Goal: Transaction & Acquisition: Purchase product/service

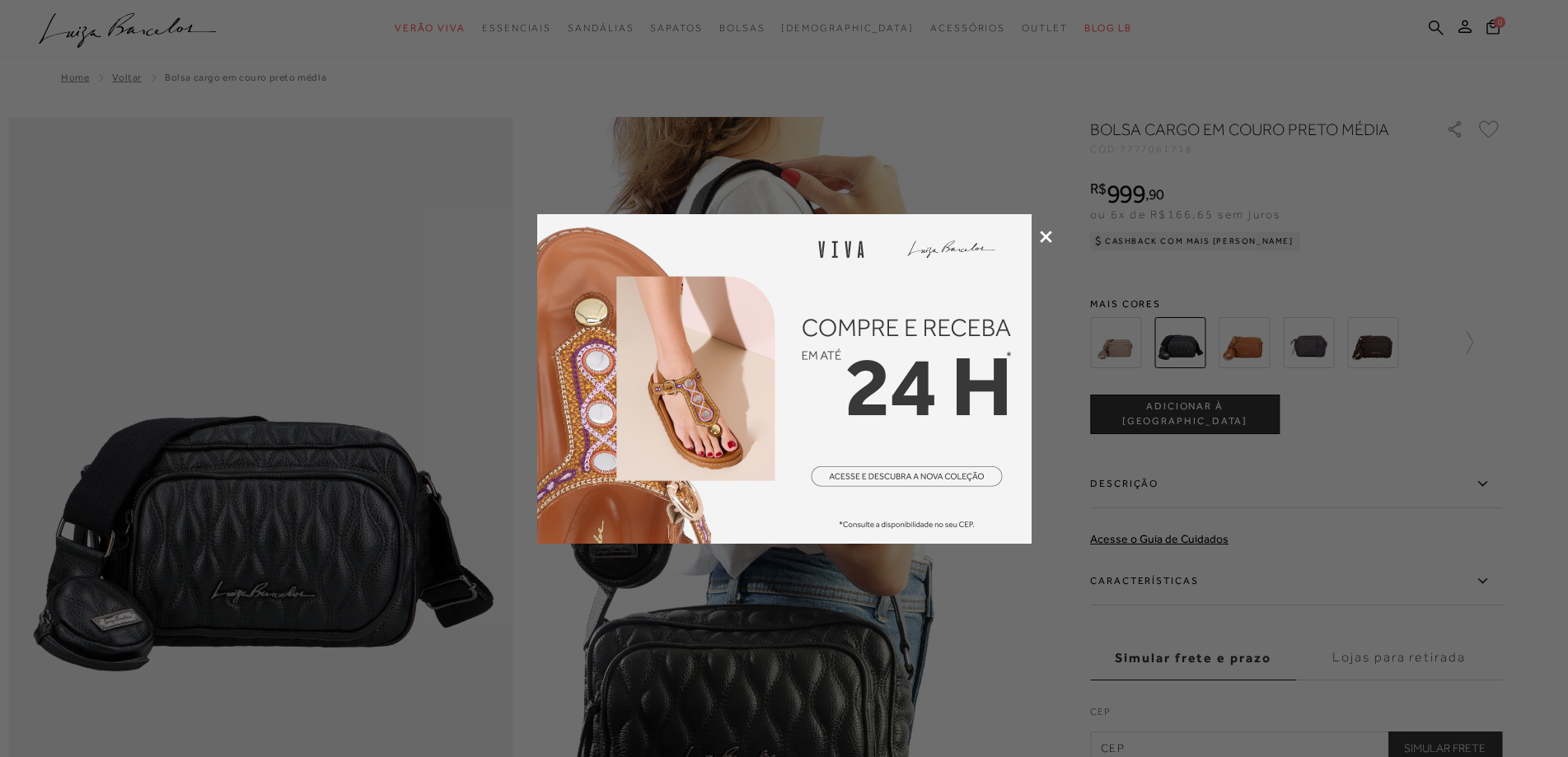
click at [1047, 236] on icon at bounding box center [1046, 237] width 12 height 12
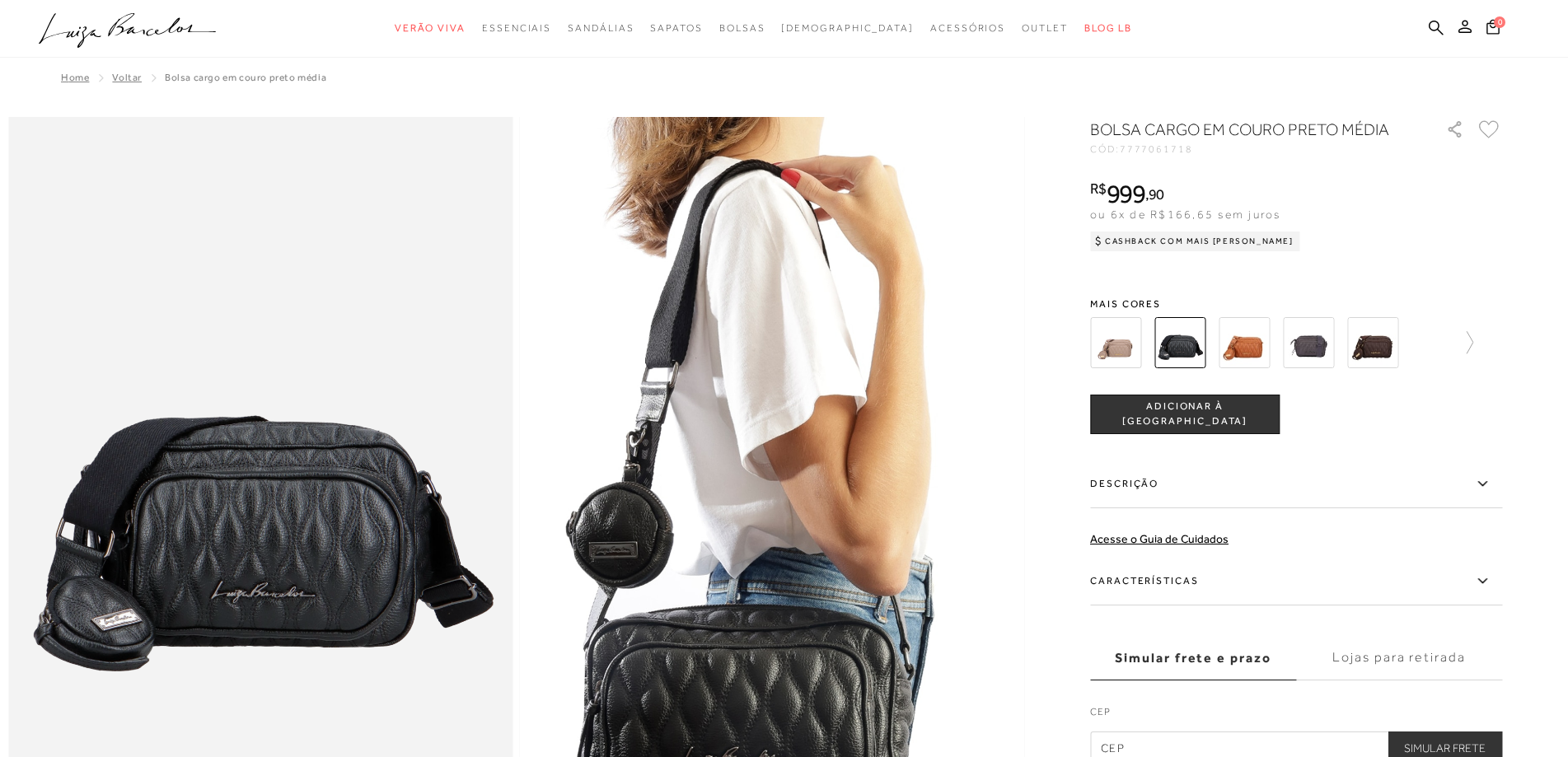
click at [1376, 355] on img at bounding box center [1373, 343] width 51 height 51
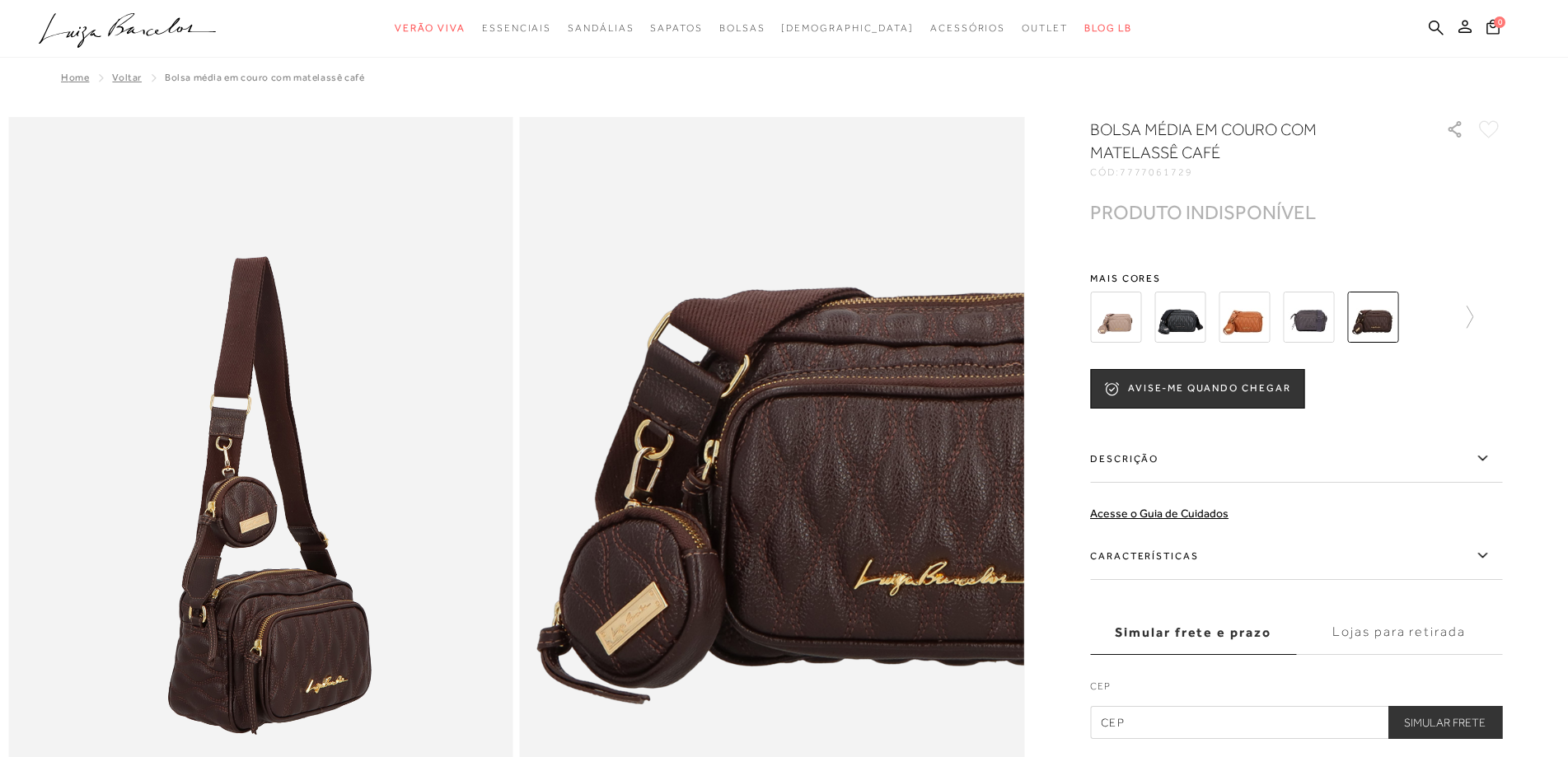
click at [1311, 327] on img at bounding box center [1308, 317] width 51 height 51
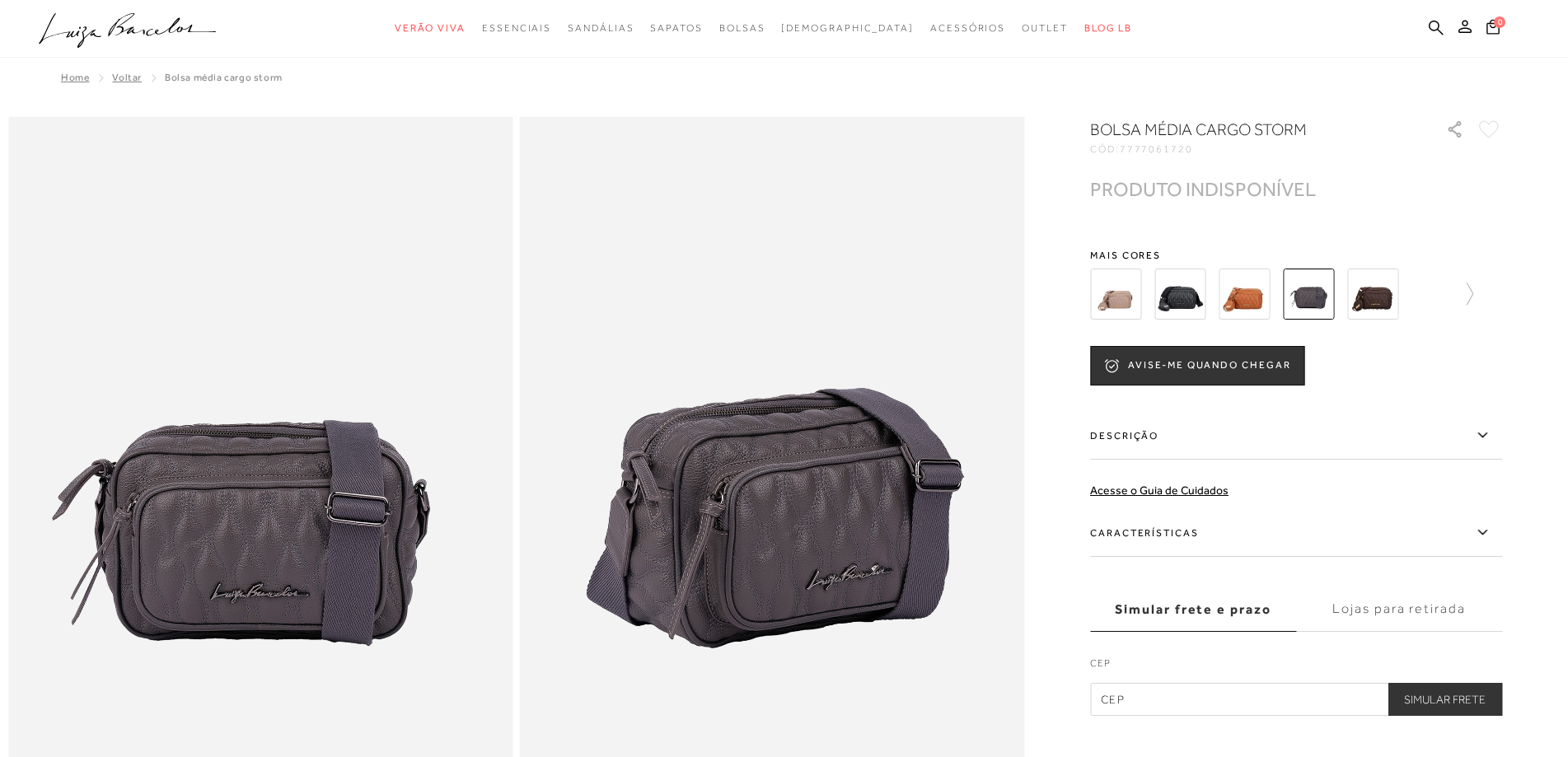
click at [1193, 304] on img at bounding box center [1180, 294] width 51 height 51
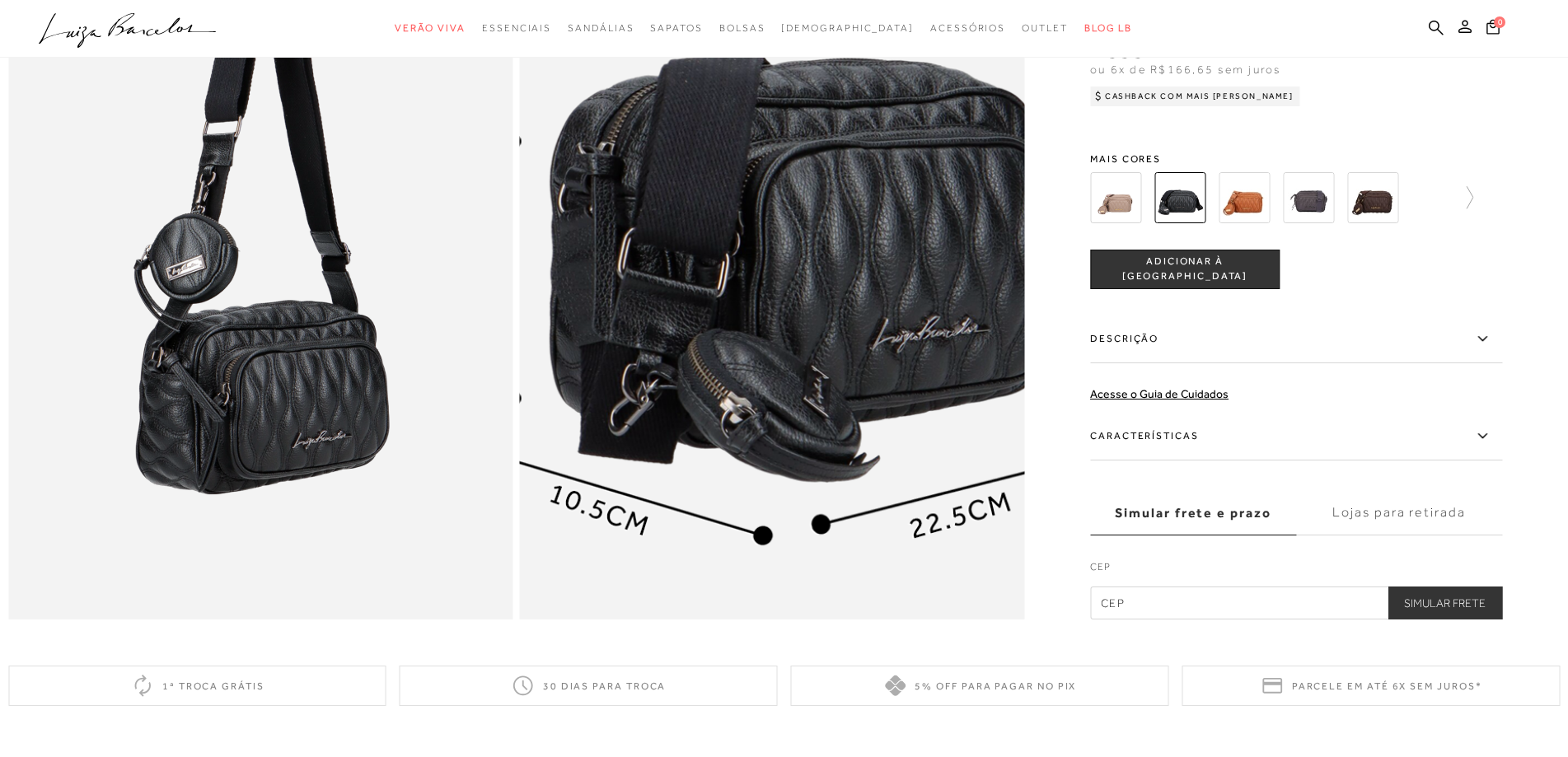
scroll to position [1565, 0]
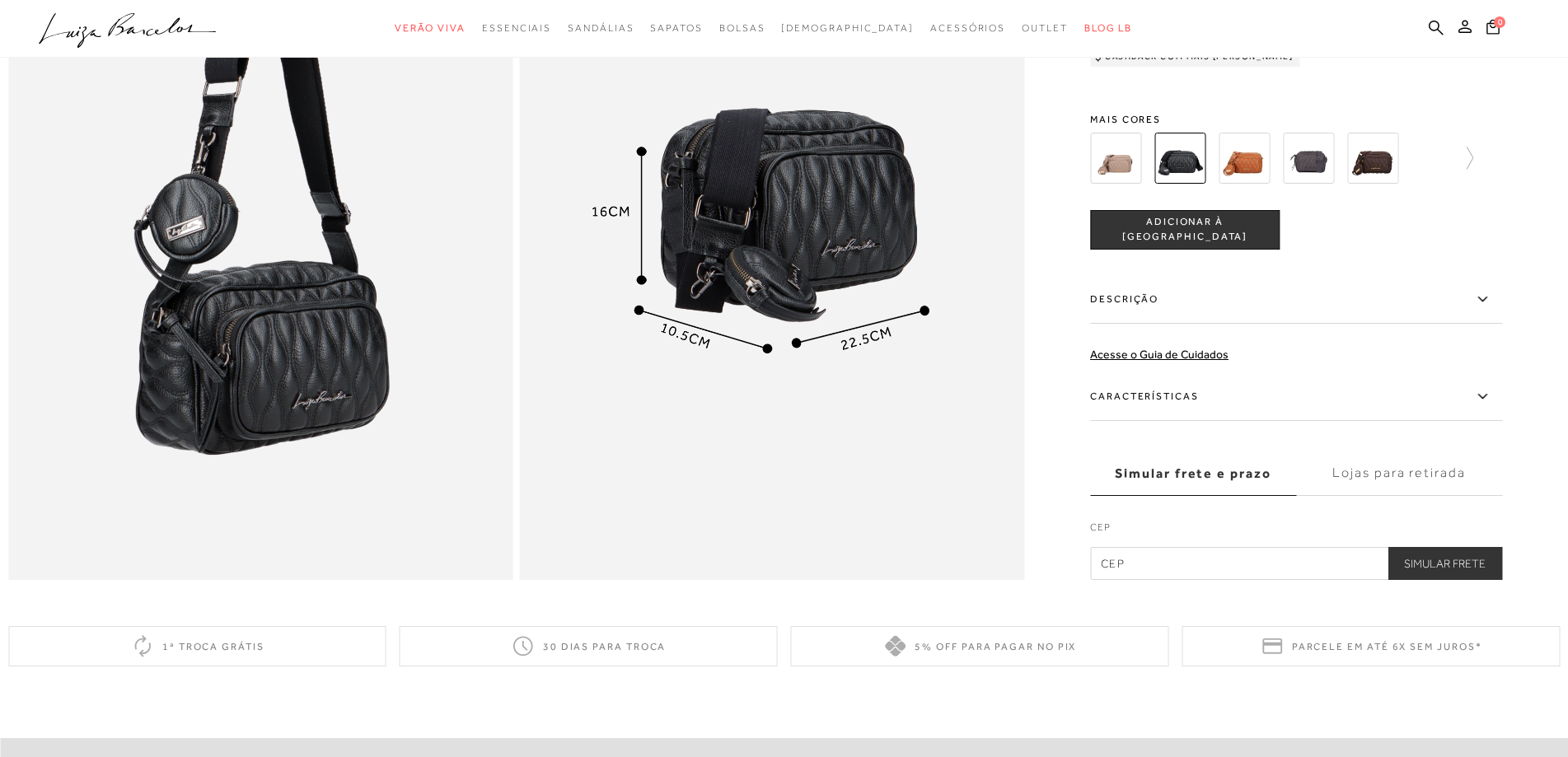
click at [1152, 580] on input "text" at bounding box center [1296, 563] width 412 height 33
type input "29055-420"
click at [1441, 580] on button "Simular Frete" at bounding box center [1444, 563] width 115 height 33
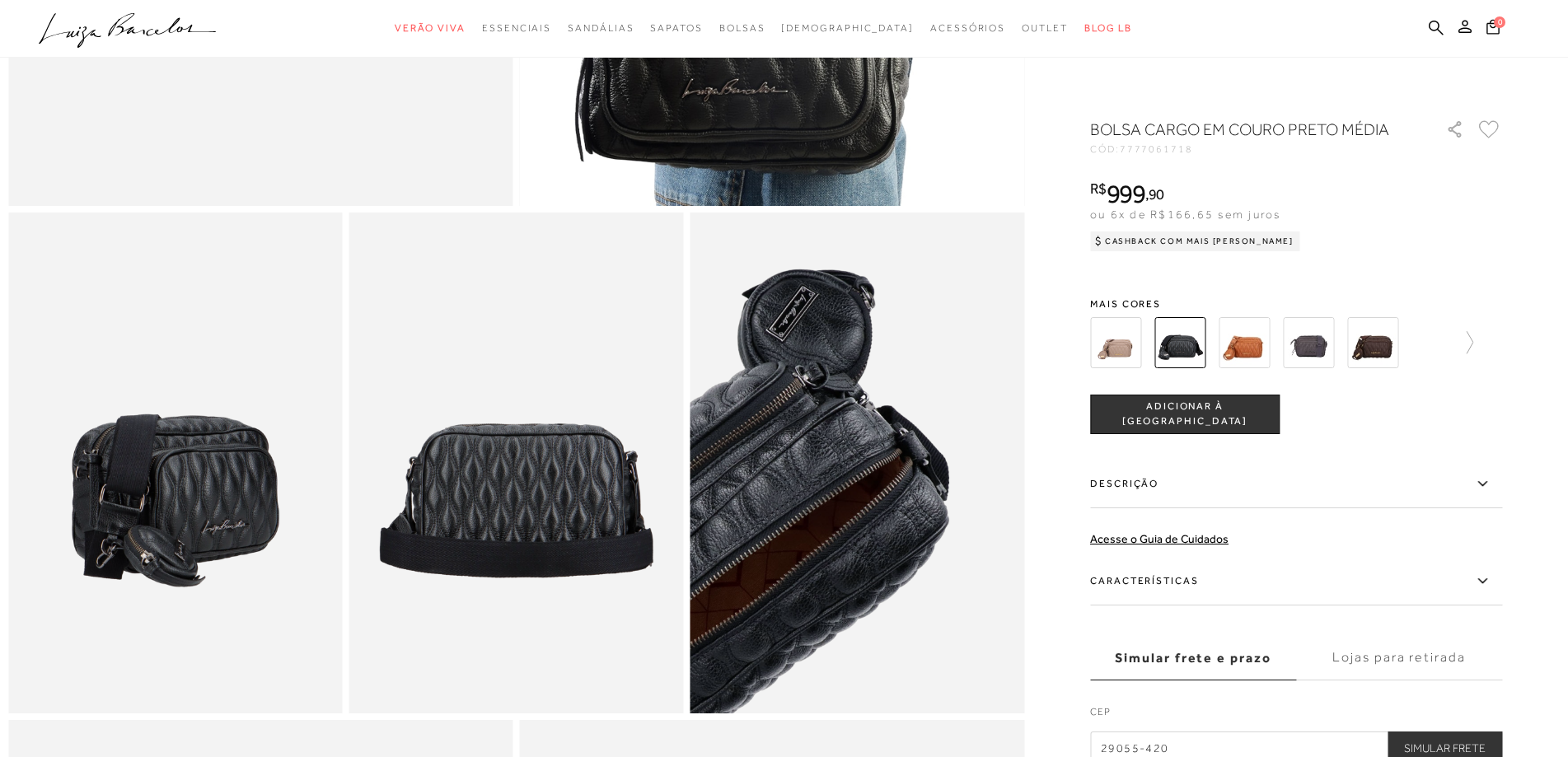
scroll to position [659, 0]
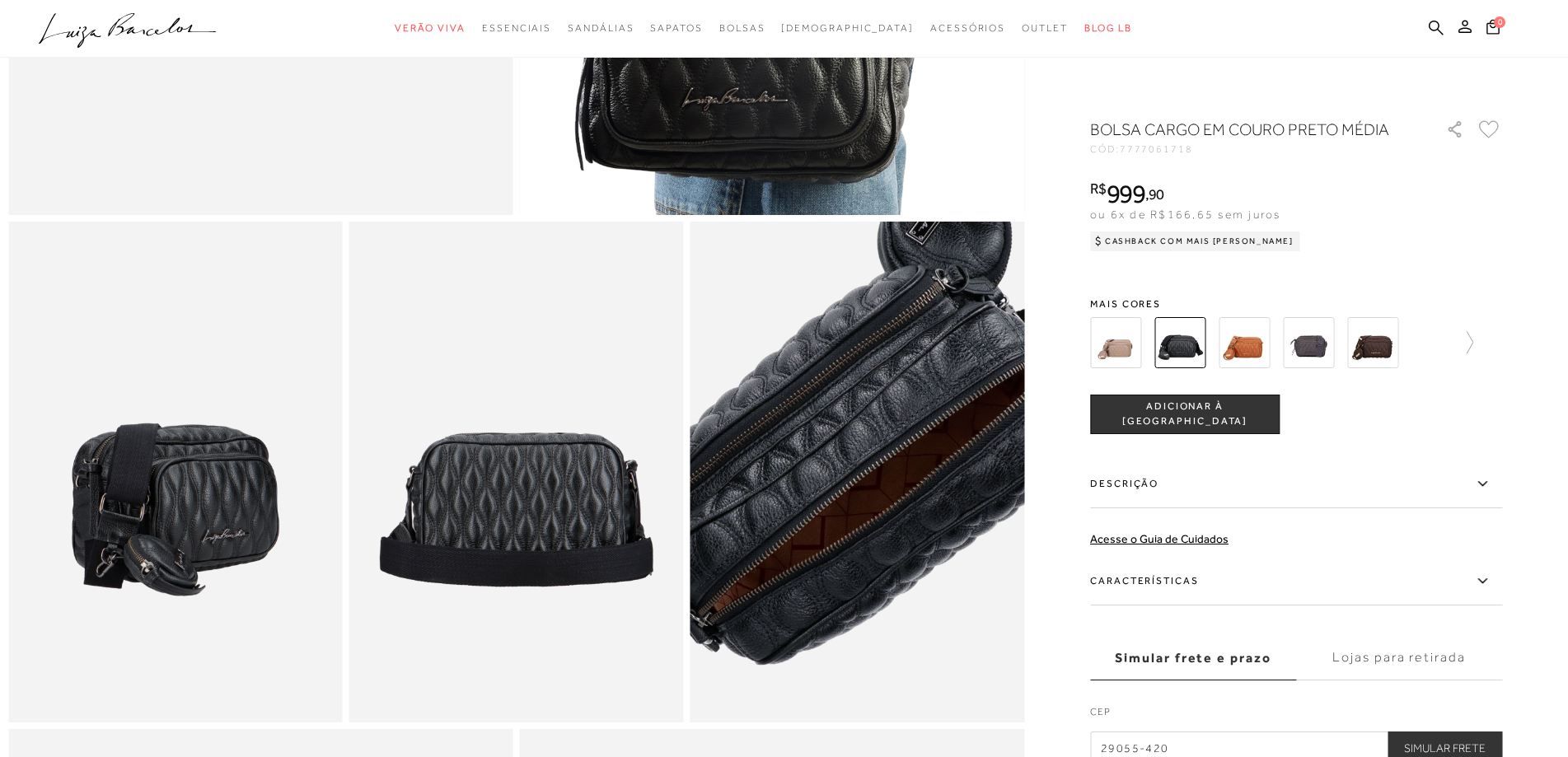
click at [852, 540] on img at bounding box center [866, 418] width 668 height 1003
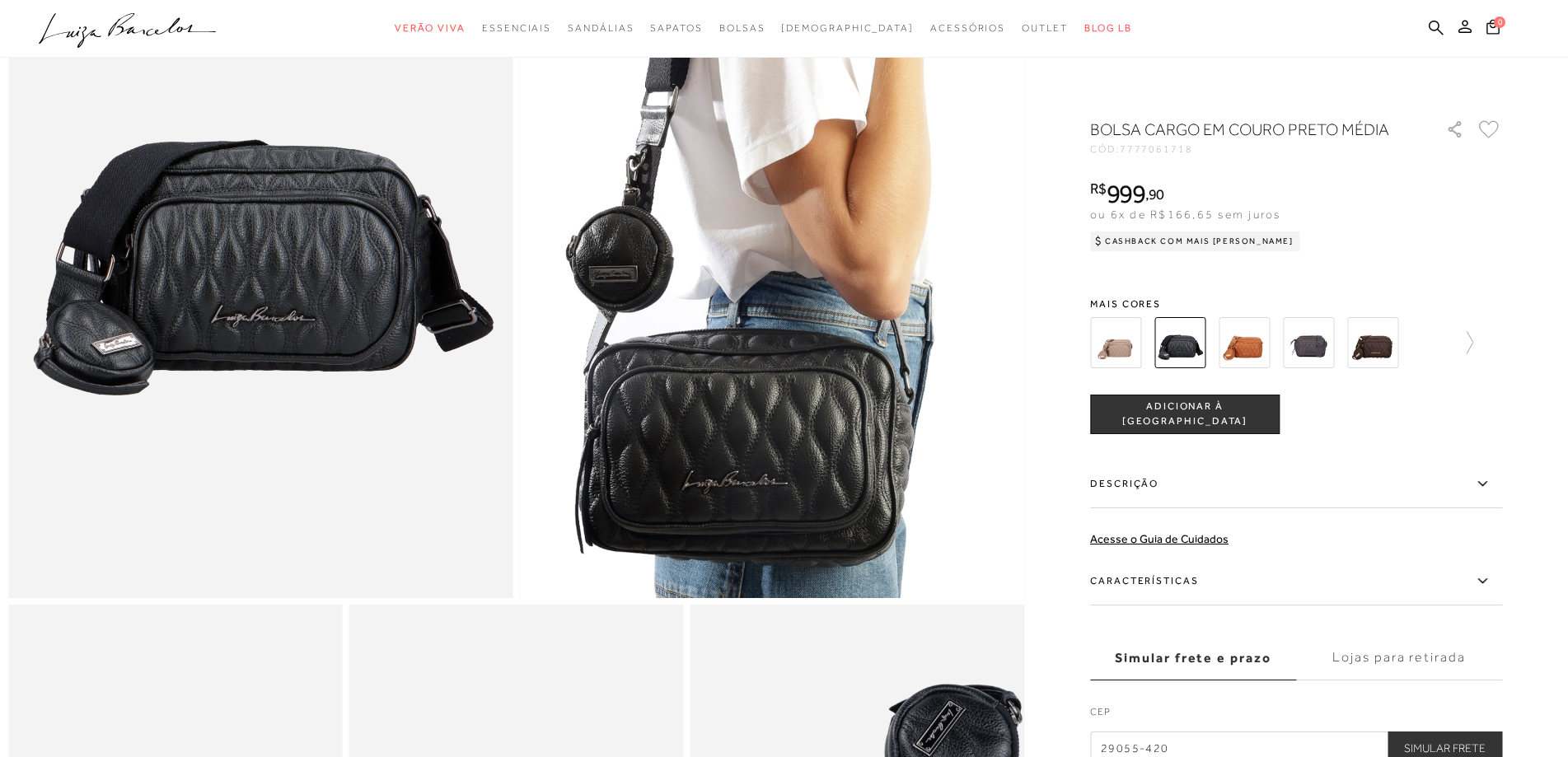
scroll to position [247, 0]
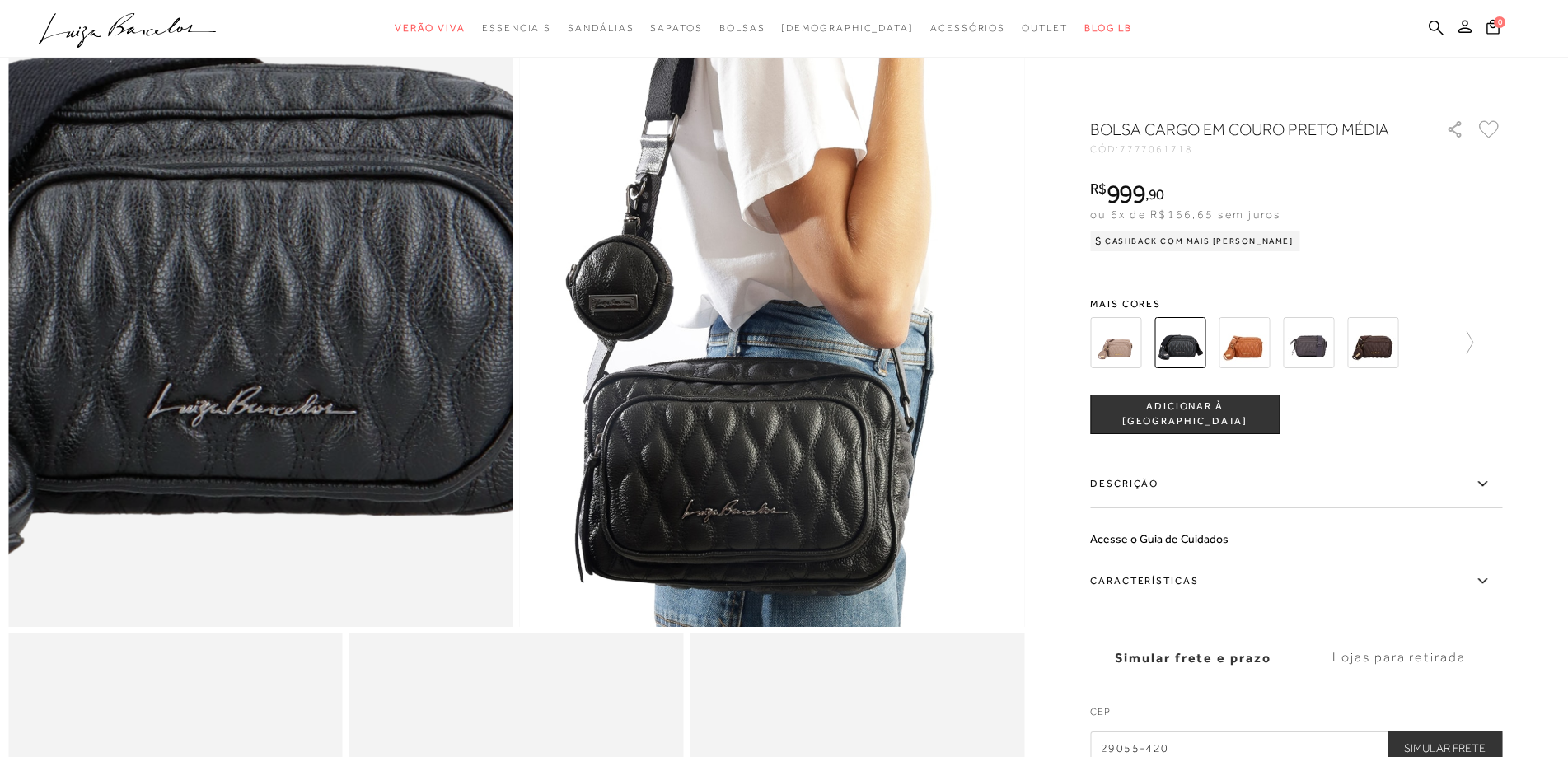
click at [271, 291] on img at bounding box center [247, 212] width 1010 height 1514
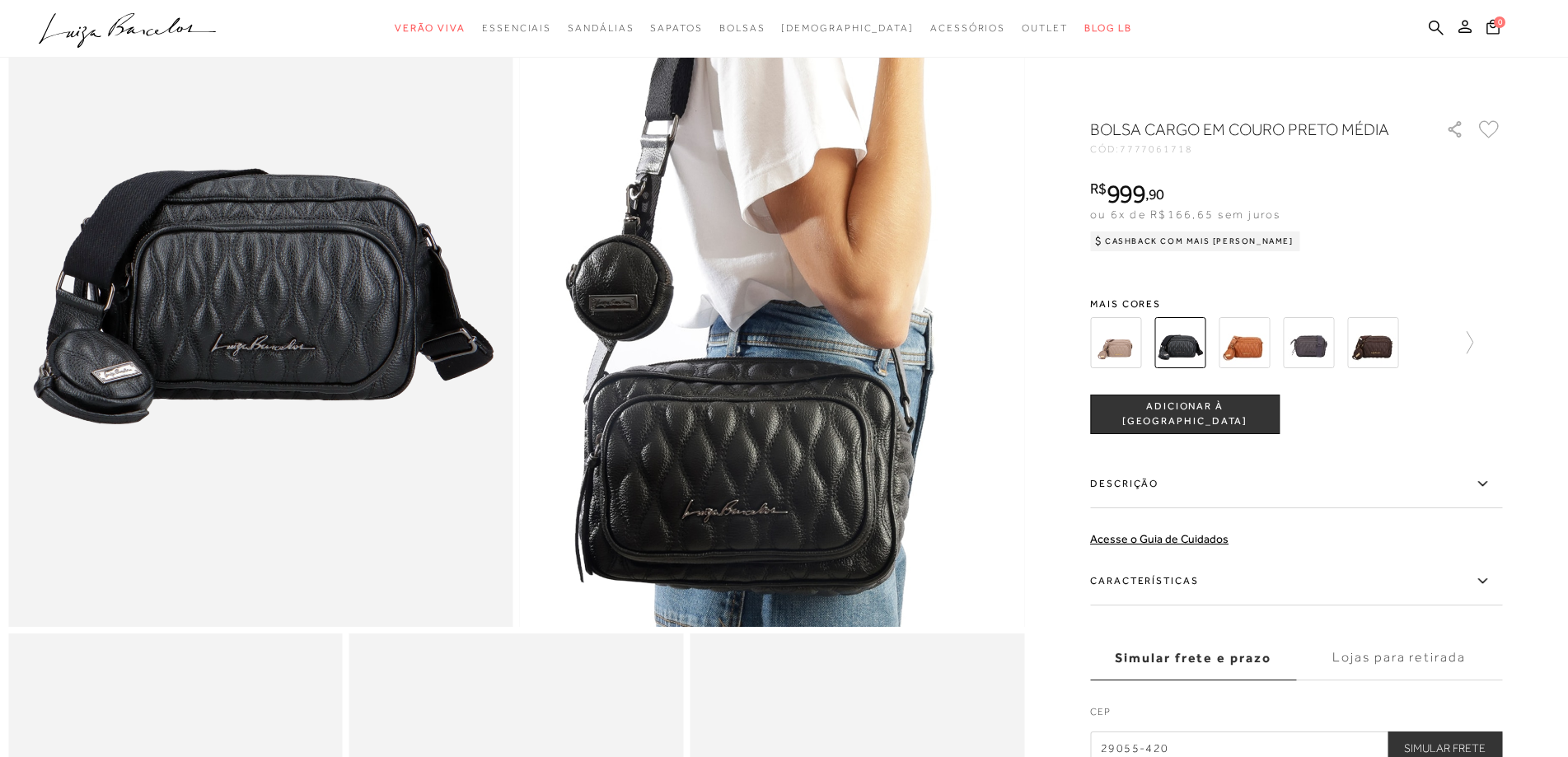
click at [1373, 346] on img at bounding box center [1373, 343] width 51 height 51
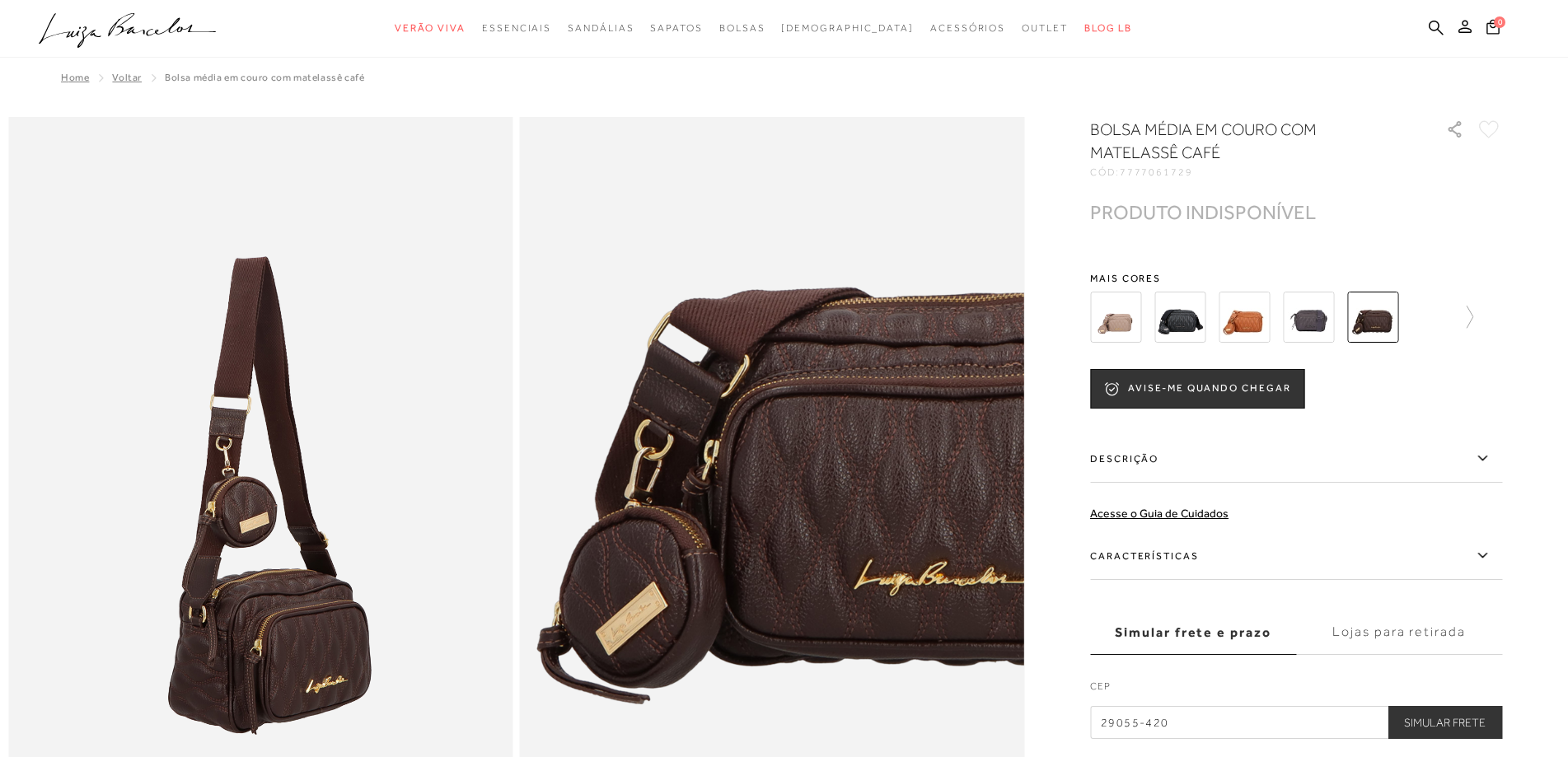
click at [1317, 320] on img at bounding box center [1308, 317] width 51 height 51
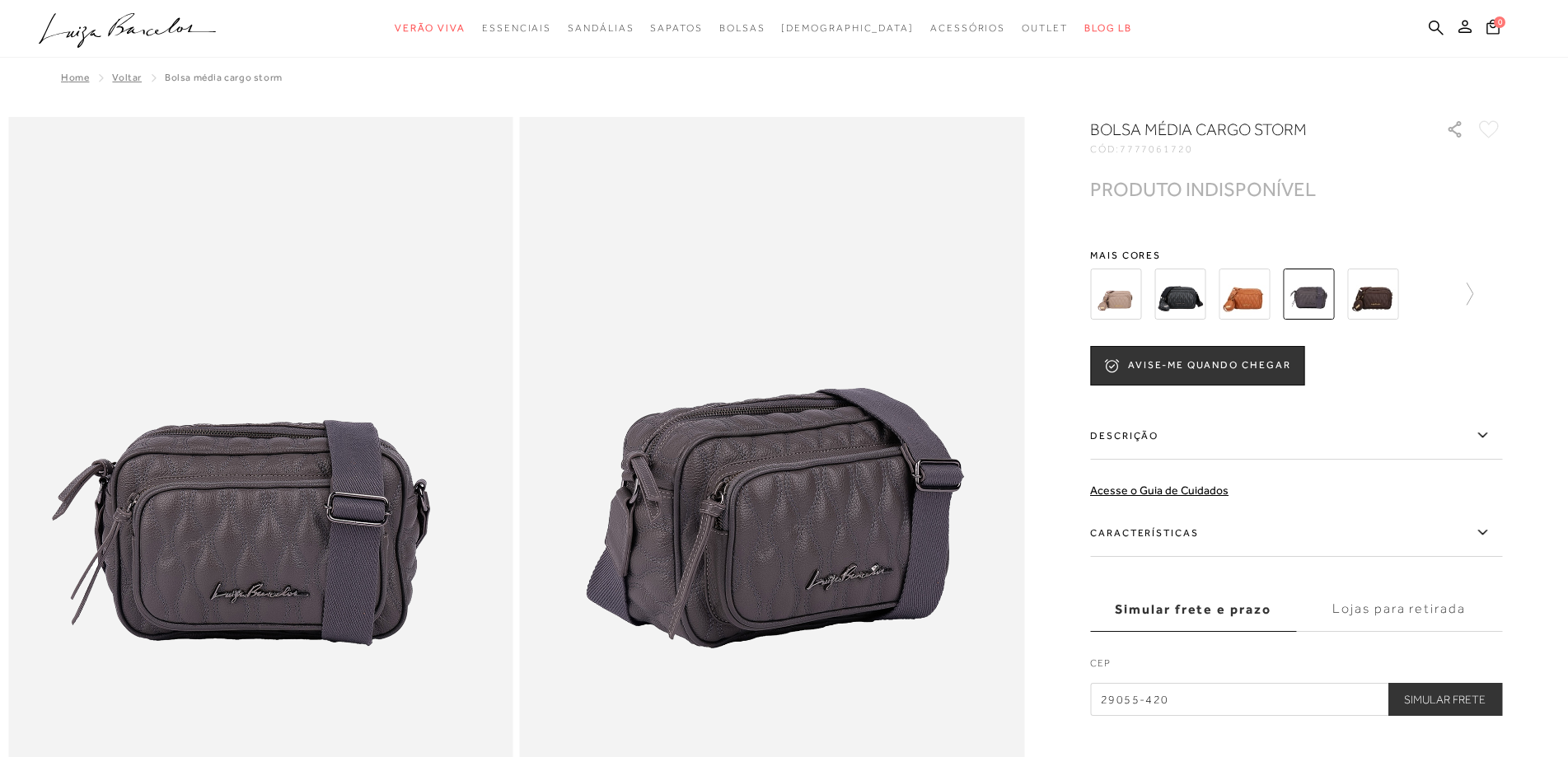
click at [1137, 299] on img at bounding box center [1116, 294] width 51 height 51
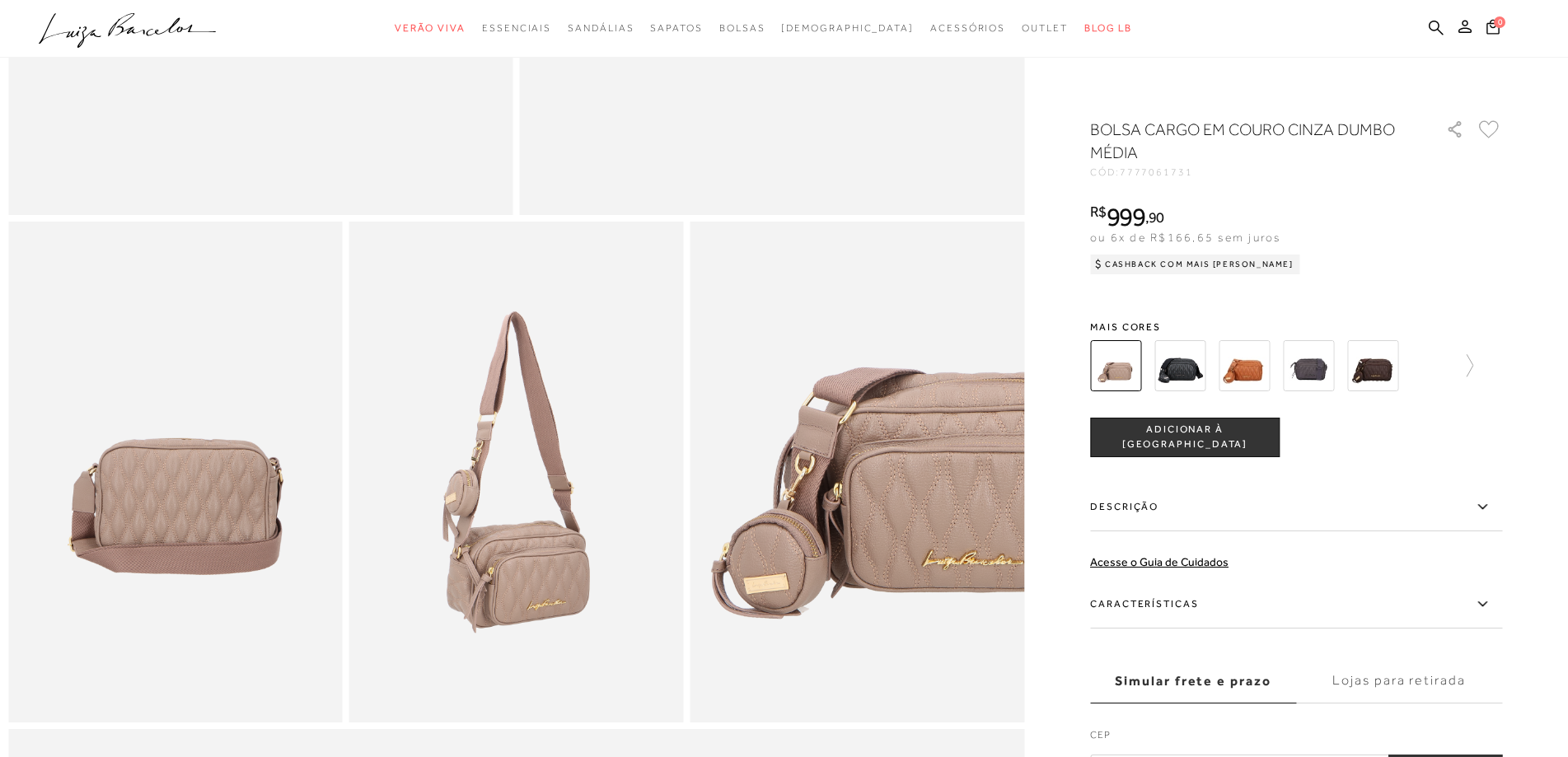
scroll to position [989, 0]
